Goal: Task Accomplishment & Management: Use online tool/utility

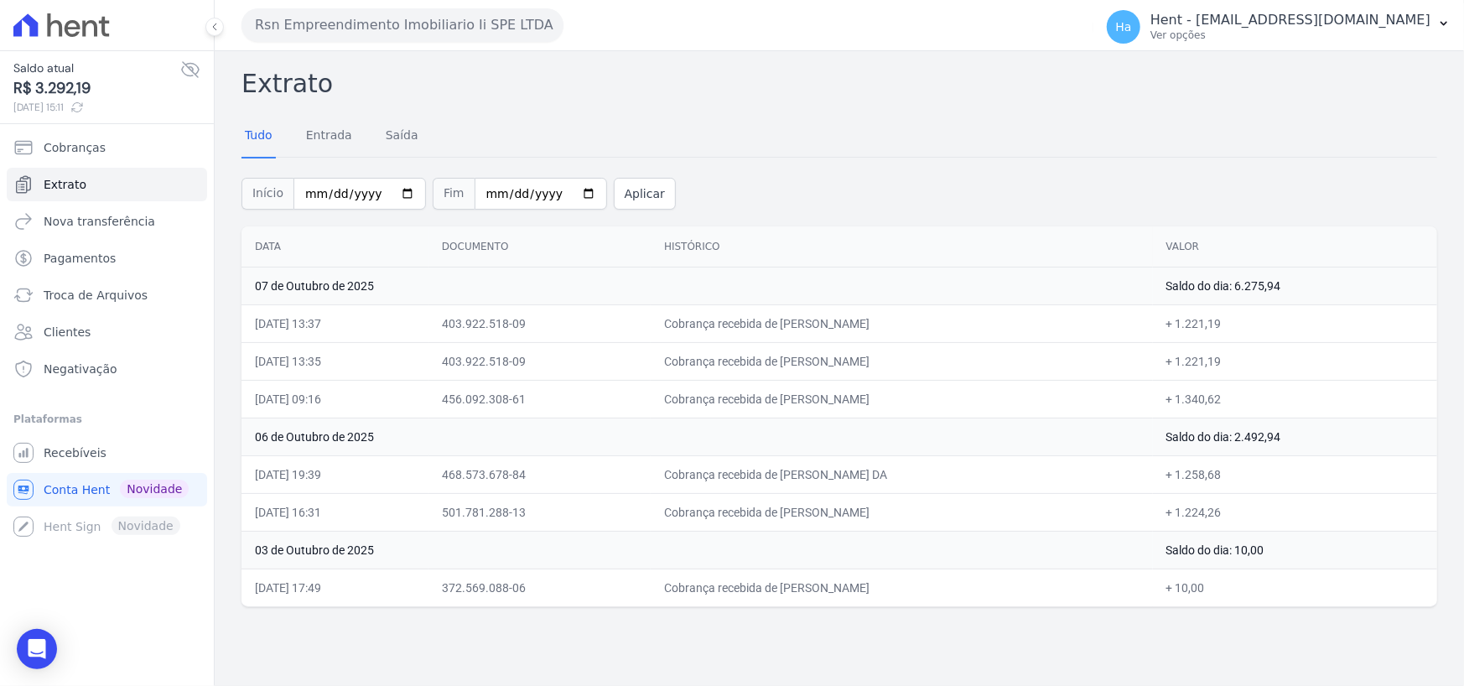
click at [370, 27] on button "Rsn Empreendimento Imobiliario Ii SPE LTDA" at bounding box center [403, 25] width 322 height 34
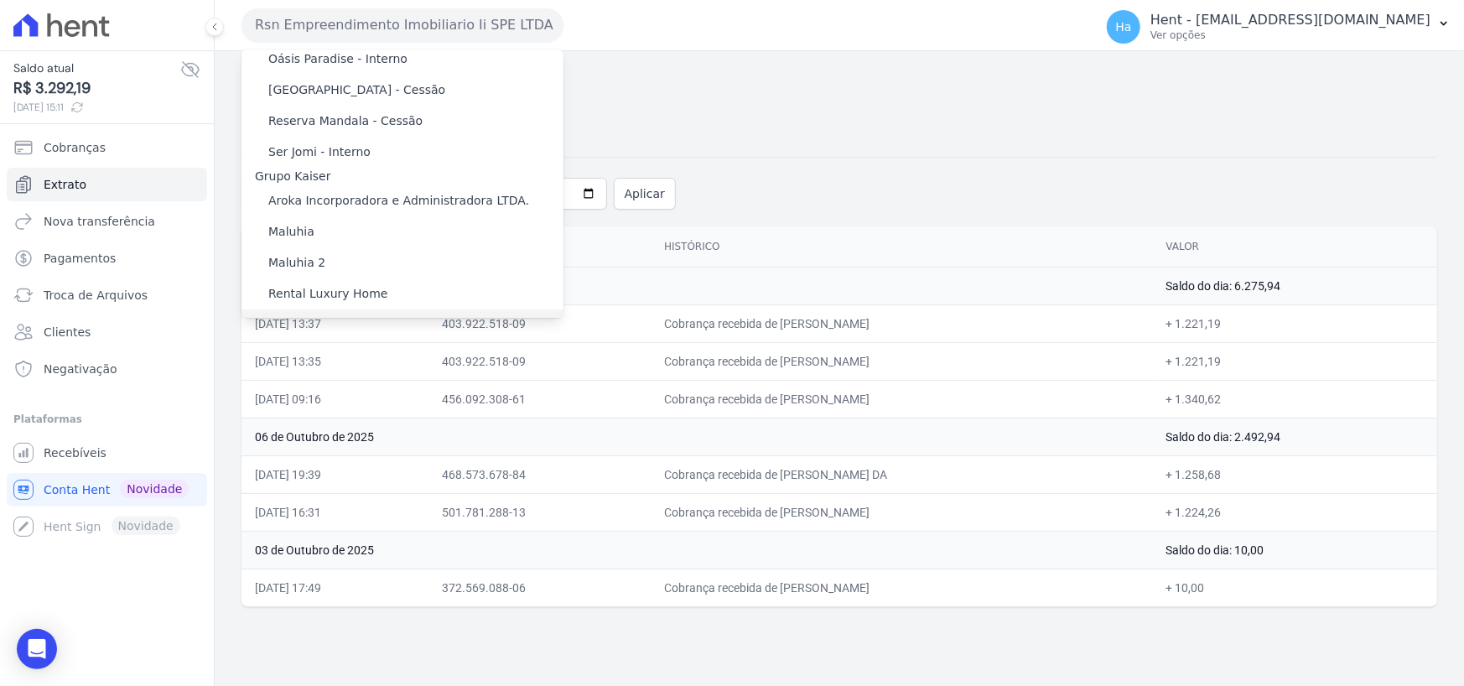
scroll to position [8439, 0]
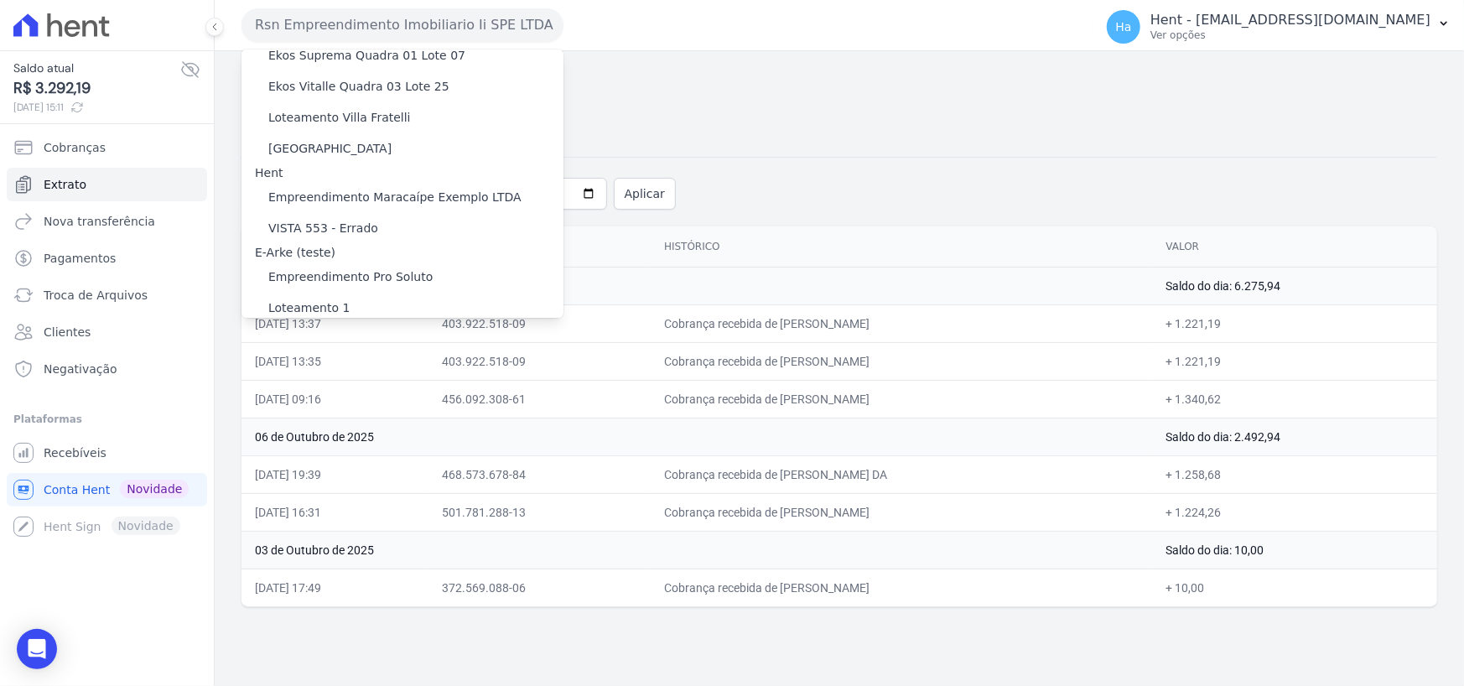
click at [348, 459] on label "[GEOGRAPHIC_DATA] 3" at bounding box center [335, 468] width 135 height 18
click at [0, 0] on input "[GEOGRAPHIC_DATA] 3" at bounding box center [0, 0] width 0 height 0
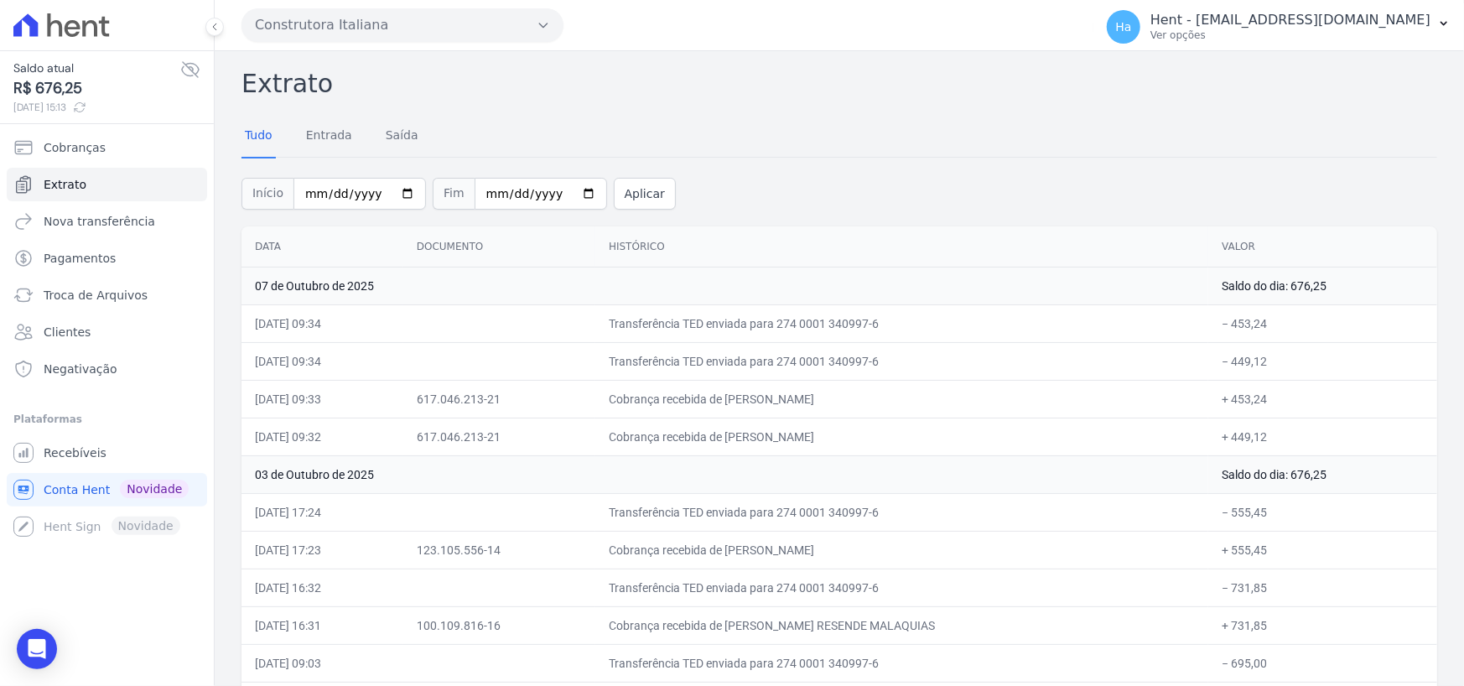
click at [538, 21] on icon "button" at bounding box center [543, 24] width 13 height 13
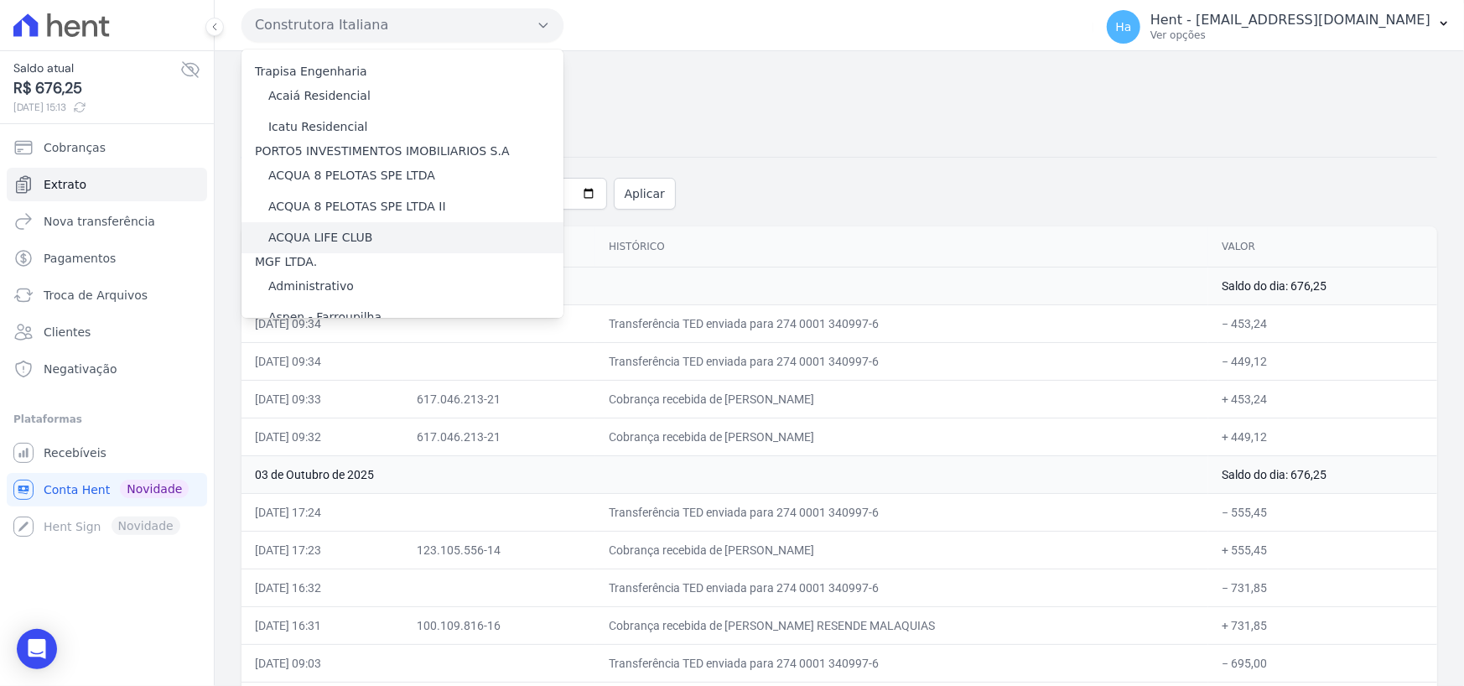
scroll to position [8464, 0]
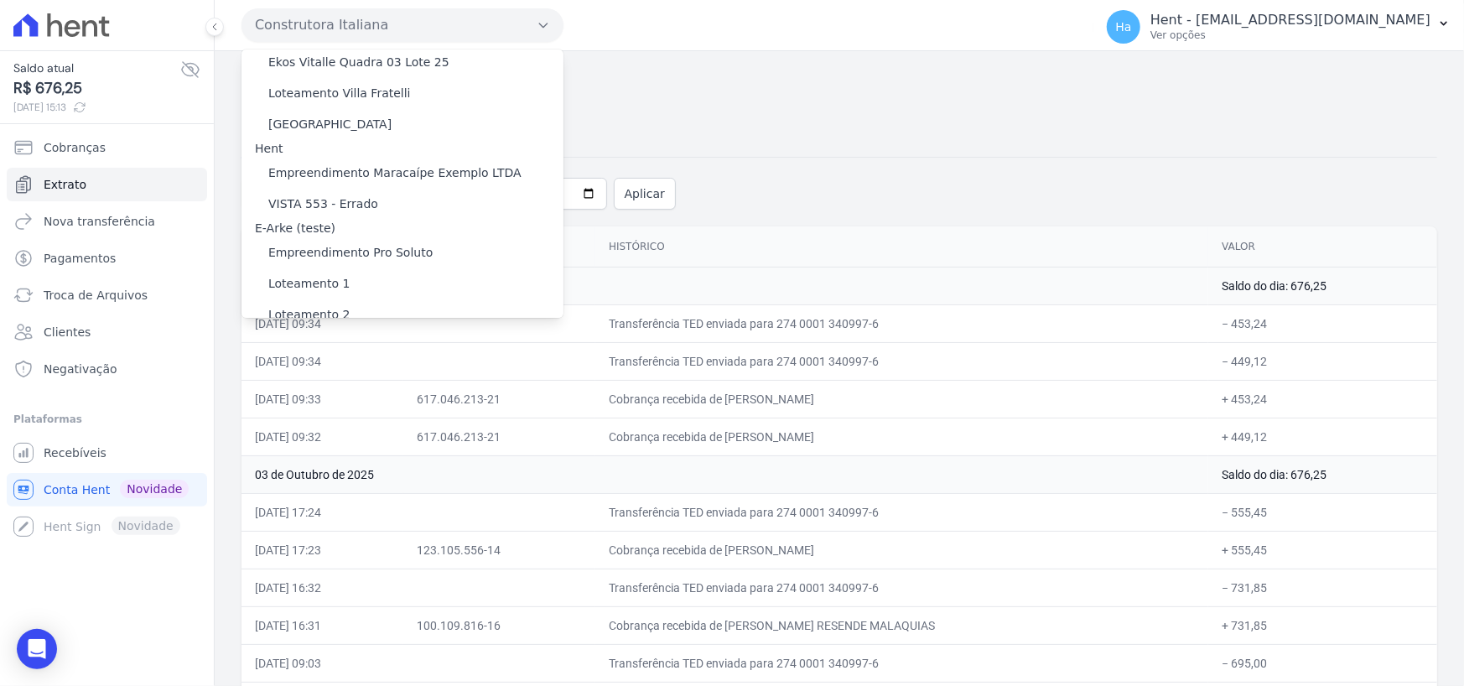
click at [340, 434] on label "[GEOGRAPHIC_DATA] 3" at bounding box center [335, 443] width 135 height 18
click at [0, 0] on input "[GEOGRAPHIC_DATA] 3" at bounding box center [0, 0] width 0 height 0
click at [85, 290] on span "Troca de Arquivos" at bounding box center [96, 295] width 104 height 17
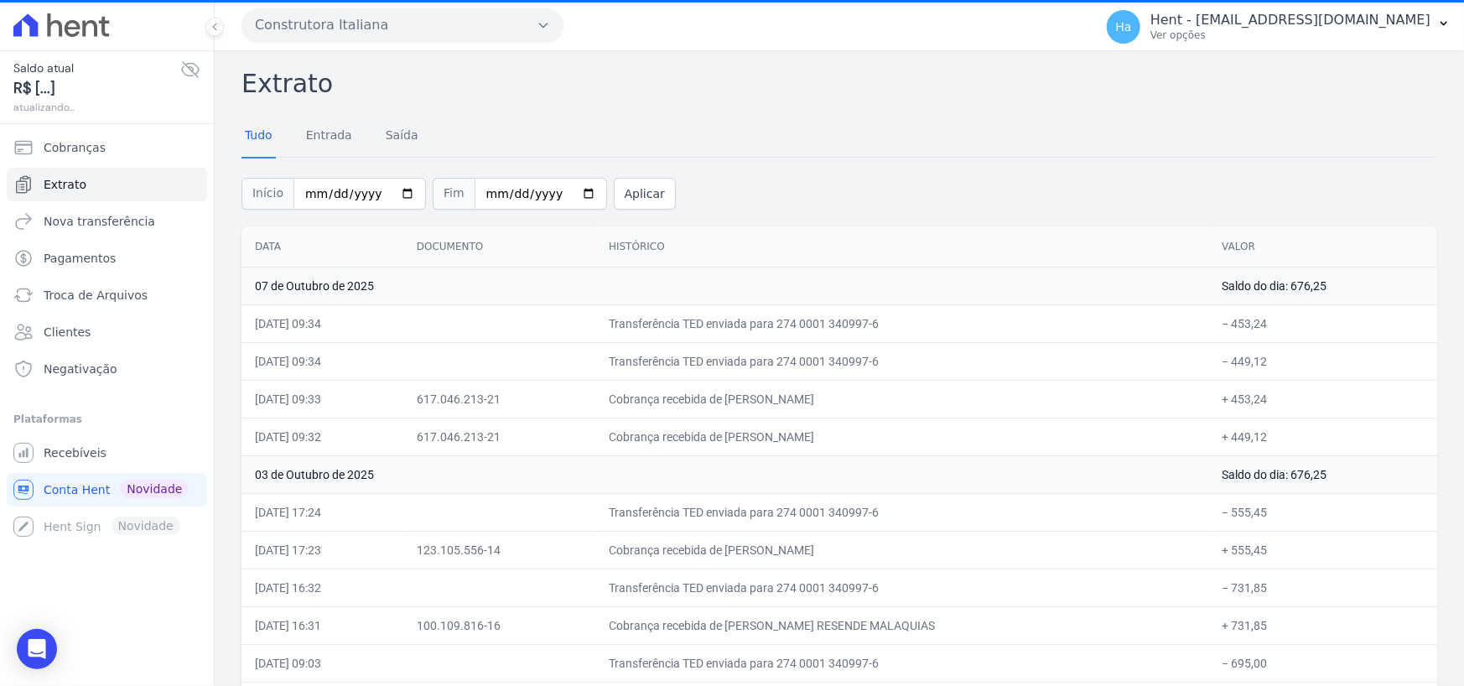
click at [539, 27] on icon "button" at bounding box center [543, 24] width 13 height 13
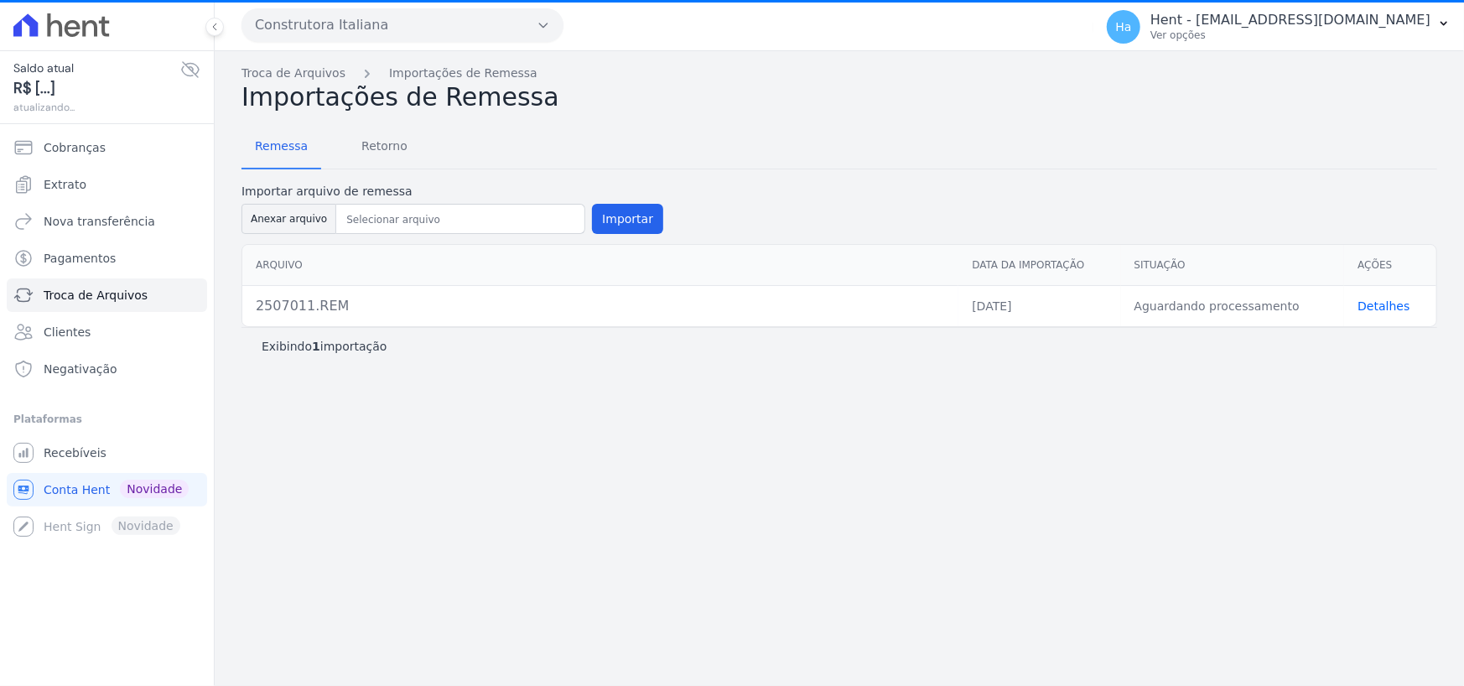
click at [519, 30] on button "Construtora Italiana" at bounding box center [403, 25] width 322 height 34
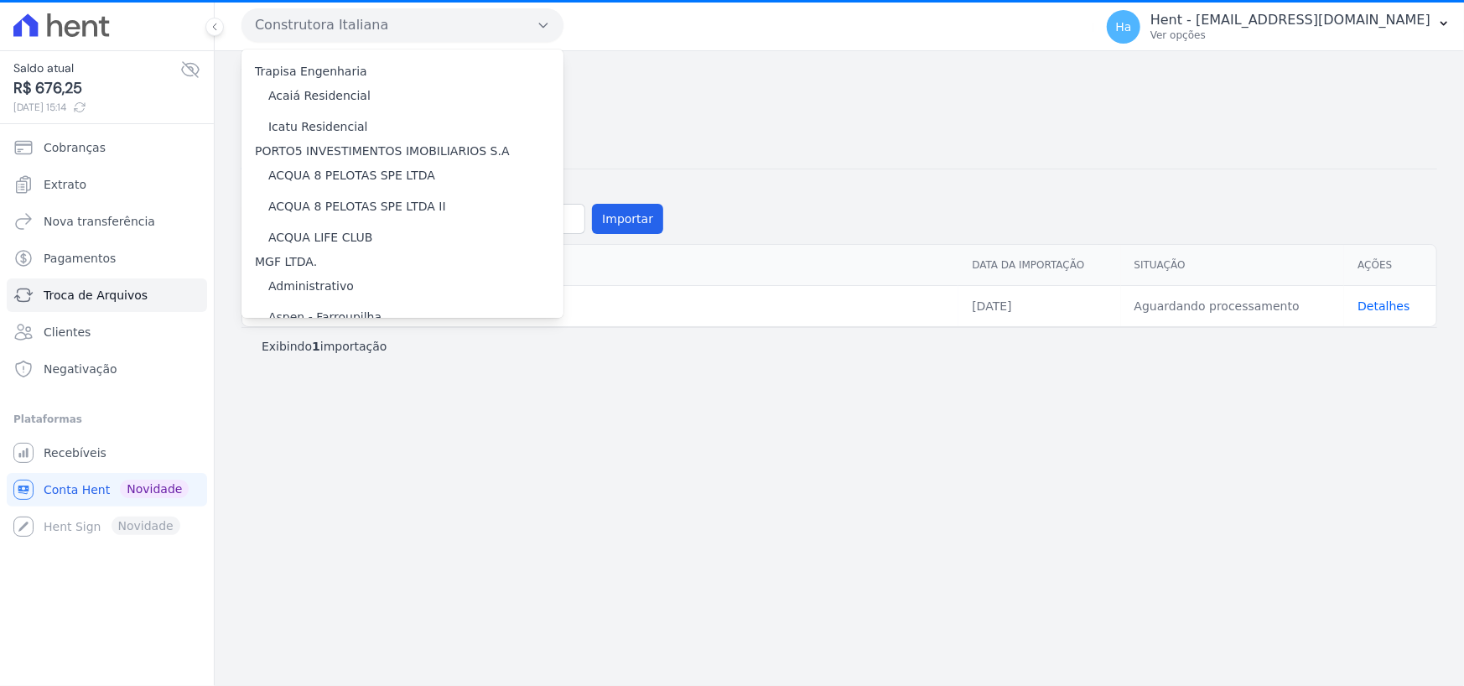
scroll to position [8464, 0]
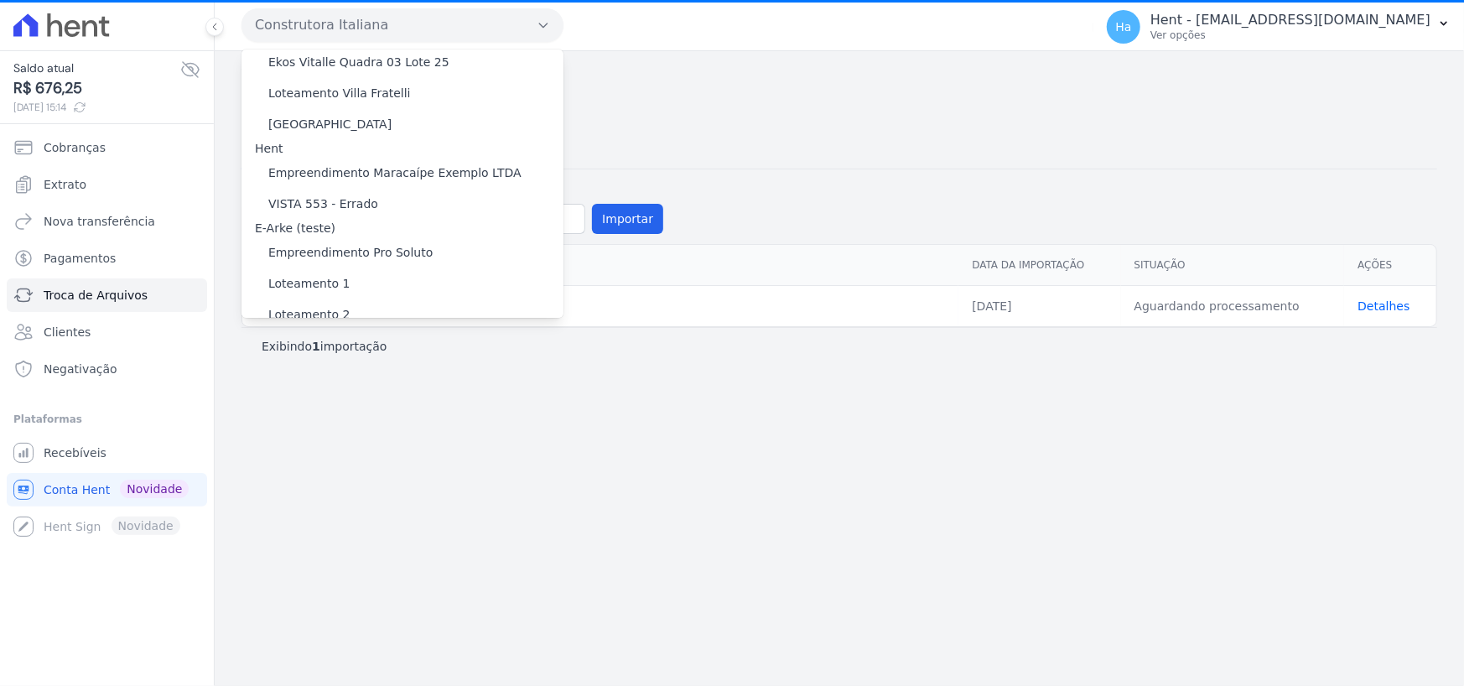
click at [319, 434] on label "[GEOGRAPHIC_DATA] 3" at bounding box center [335, 443] width 135 height 18
click at [0, 0] on input "[GEOGRAPHIC_DATA] 3" at bounding box center [0, 0] width 0 height 0
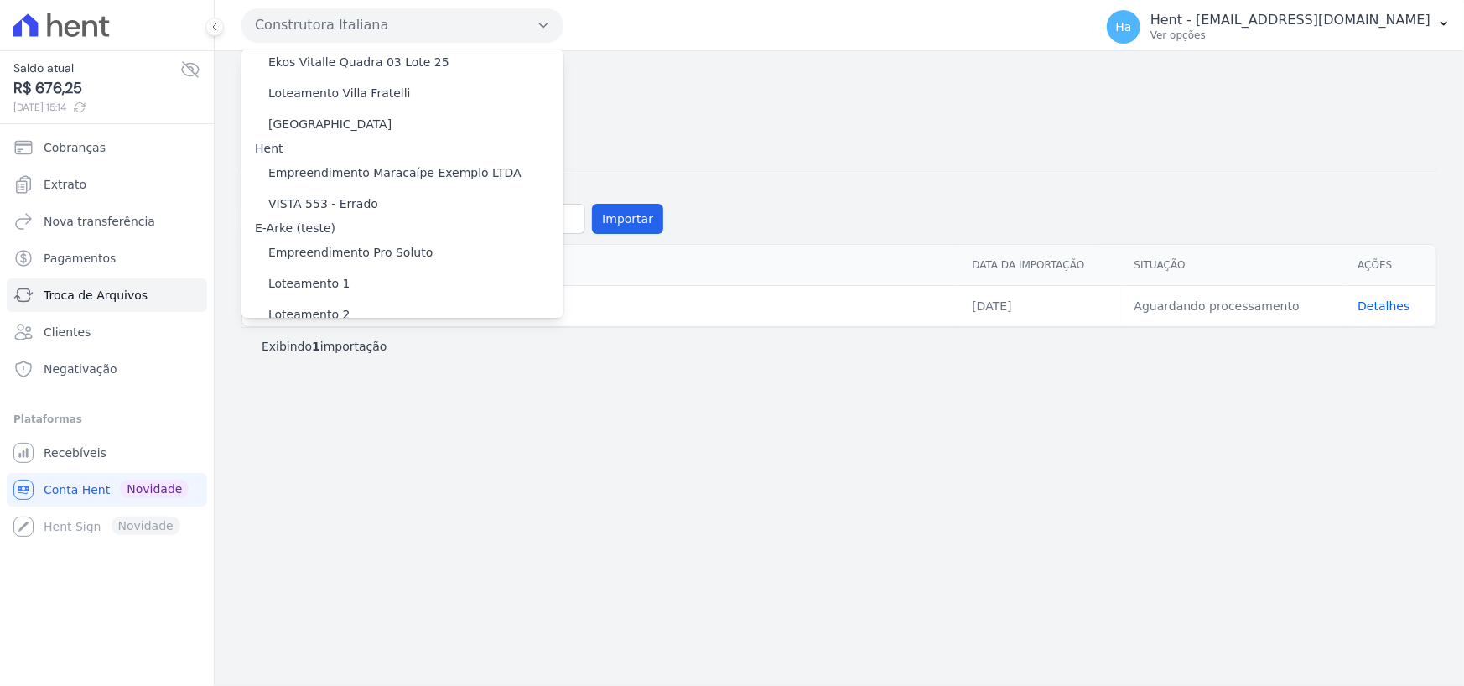
click at [320, 434] on label "[GEOGRAPHIC_DATA] 3" at bounding box center [335, 443] width 135 height 18
click at [0, 0] on input "[GEOGRAPHIC_DATA] 3" at bounding box center [0, 0] width 0 height 0
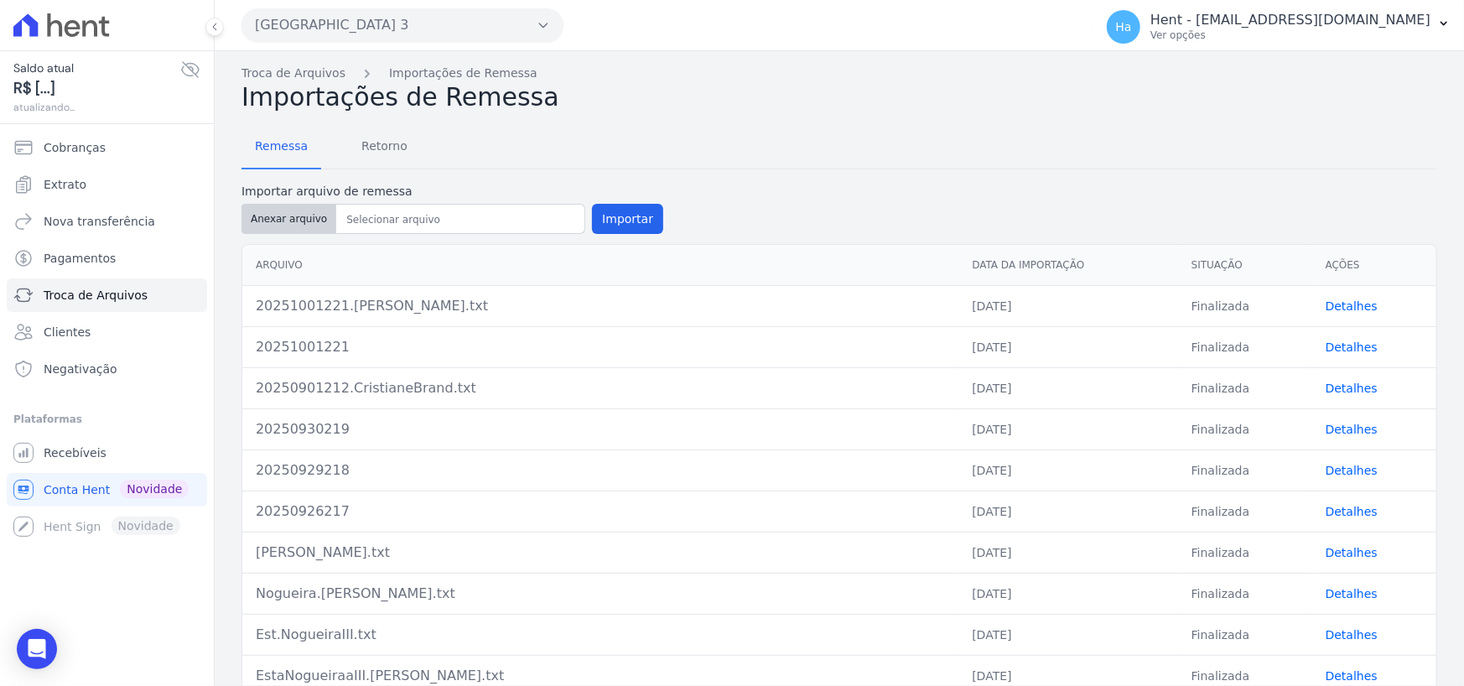
click at [282, 225] on button "Anexar arquivo" at bounding box center [289, 219] width 95 height 30
type input "20251001221.Sara.txt"
click at [629, 223] on button "Importar" at bounding box center [627, 219] width 71 height 30
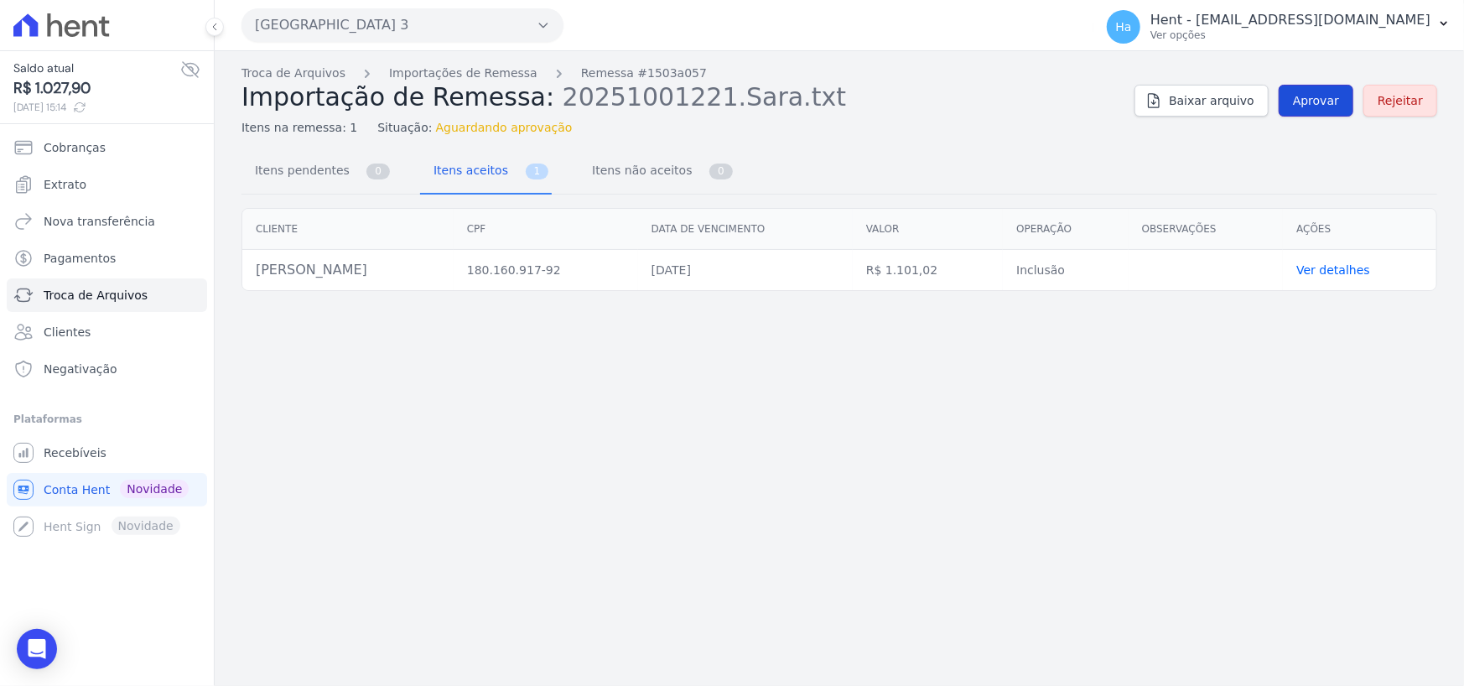
click at [1328, 101] on span "Aprovar" at bounding box center [1316, 100] width 46 height 17
click at [1336, 94] on span "Aprovar" at bounding box center [1316, 100] width 46 height 17
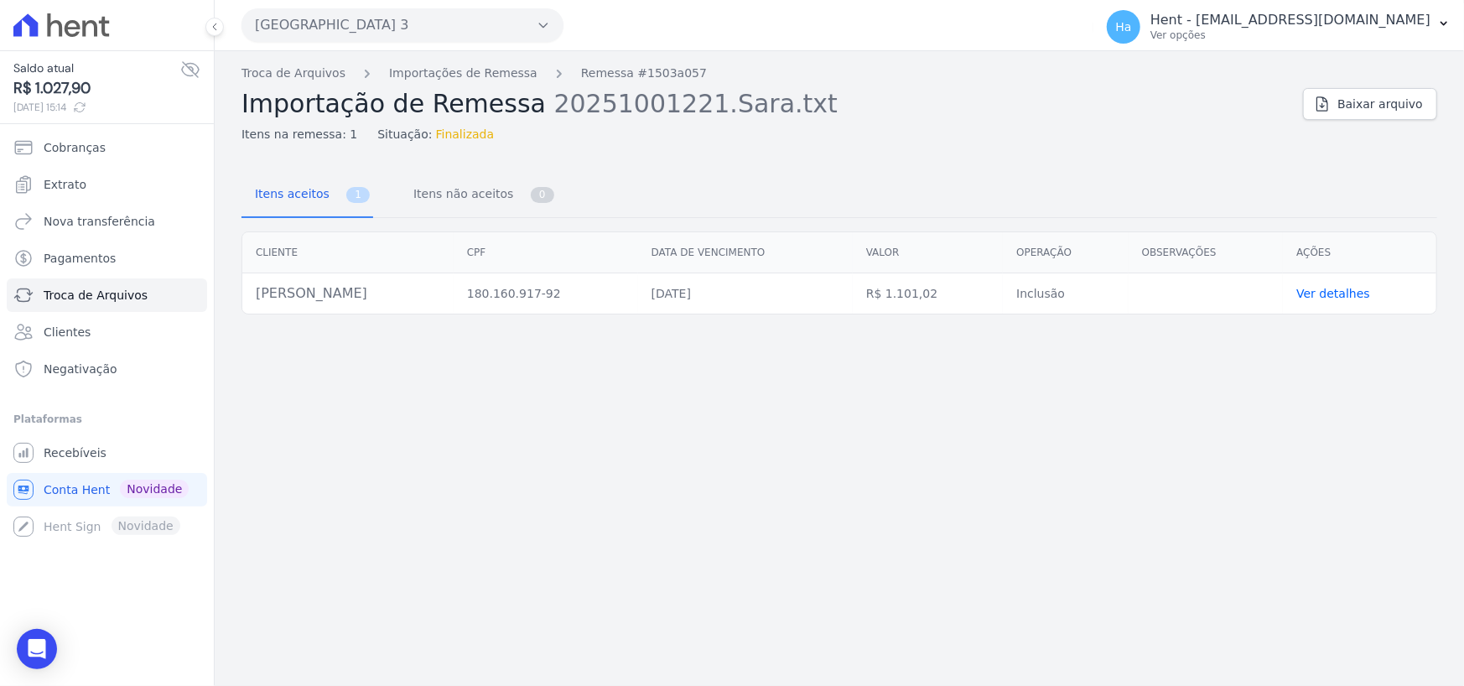
drag, startPoint x: 713, startPoint y: 2, endPoint x: 1354, endPoint y: 358, distance: 733.9
click at [1350, 415] on div "Troca de Arquivos Importações de Remessa Remessa #1503a057 Importação de Remess…" at bounding box center [840, 368] width 1250 height 635
click at [75, 145] on span "Cobranças" at bounding box center [75, 147] width 62 height 17
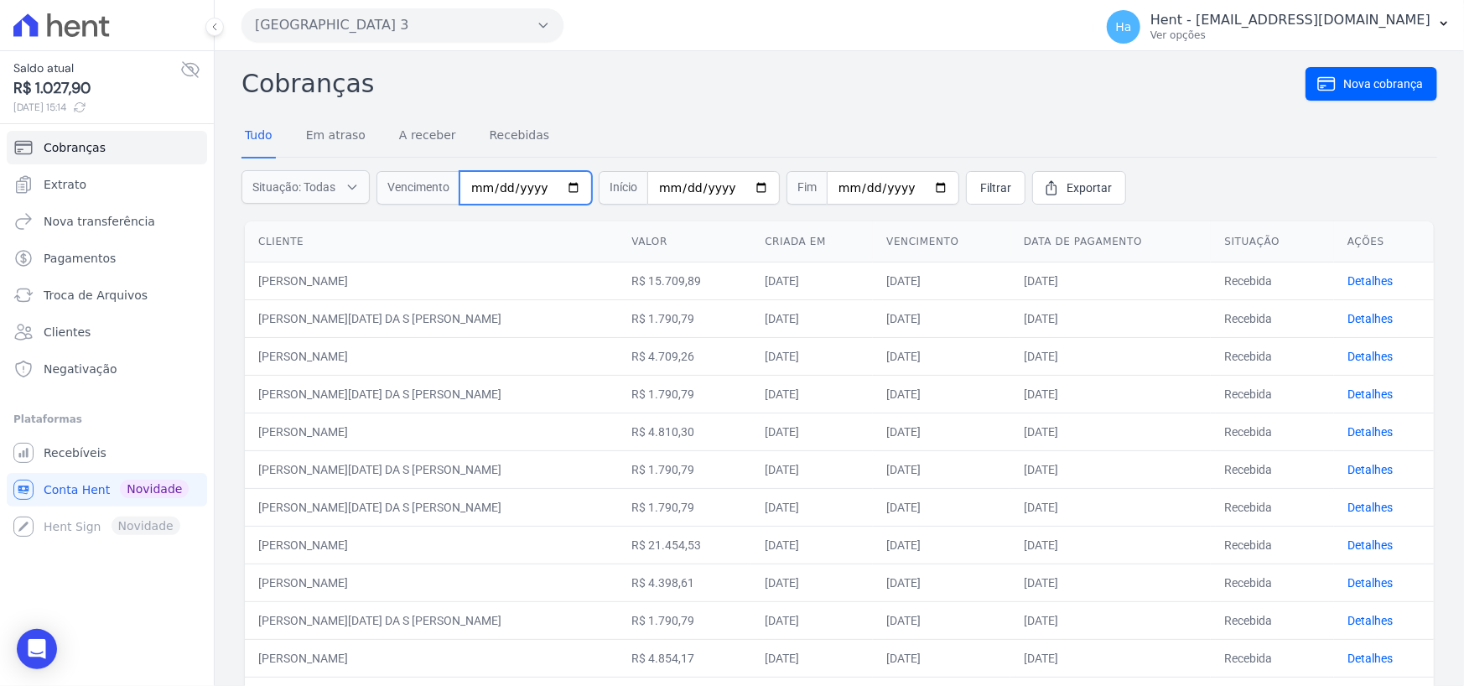
click at [479, 190] on input "date" at bounding box center [526, 188] width 133 height 34
type input "2025-10-20"
click at [980, 185] on span "Filtrar" at bounding box center [995, 187] width 31 height 17
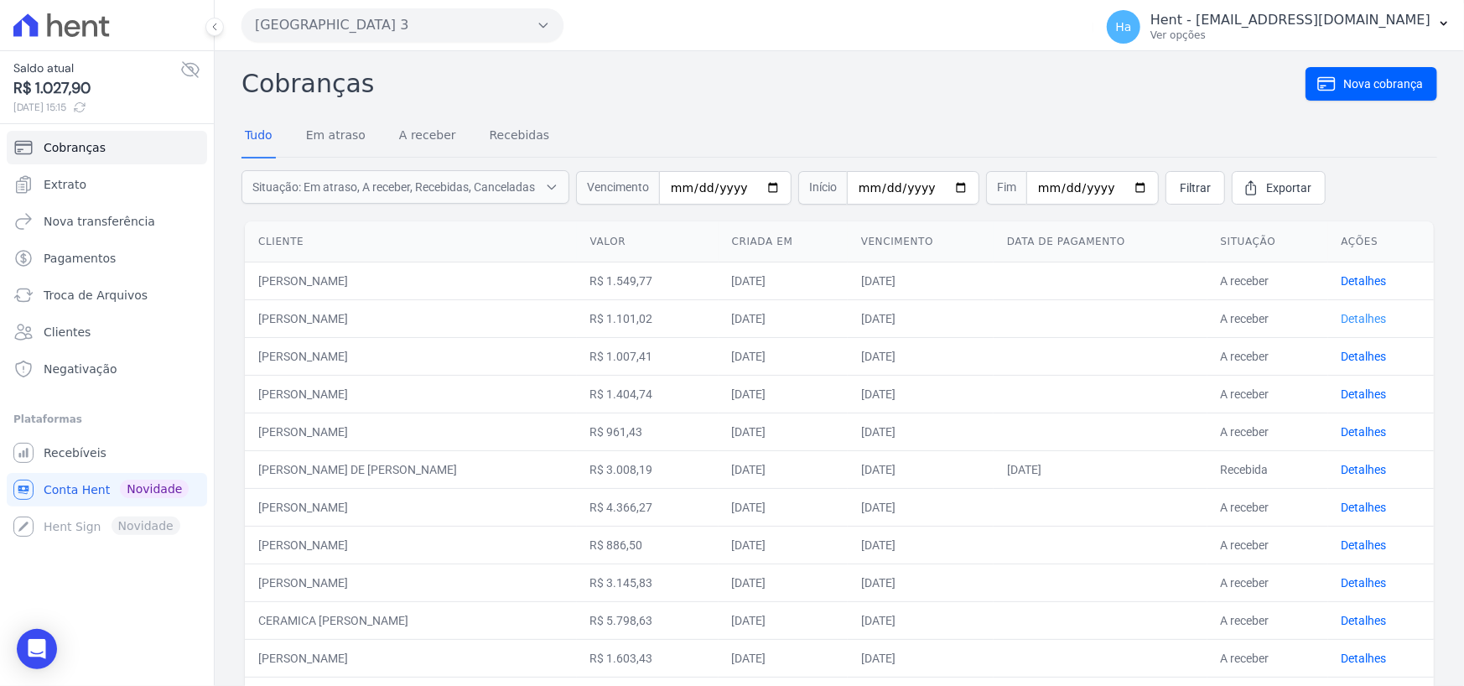
click at [1354, 317] on link "Detalhes" at bounding box center [1364, 318] width 45 height 13
